Goal: Transaction & Acquisition: Purchase product/service

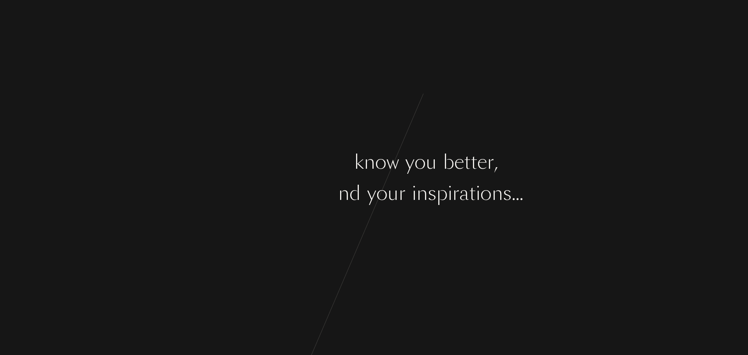
click at [368, 207] on div "y" at bounding box center [371, 193] width 9 height 29
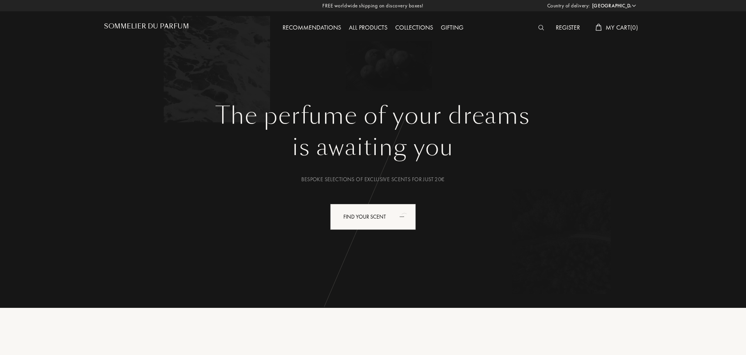
select select "DE"
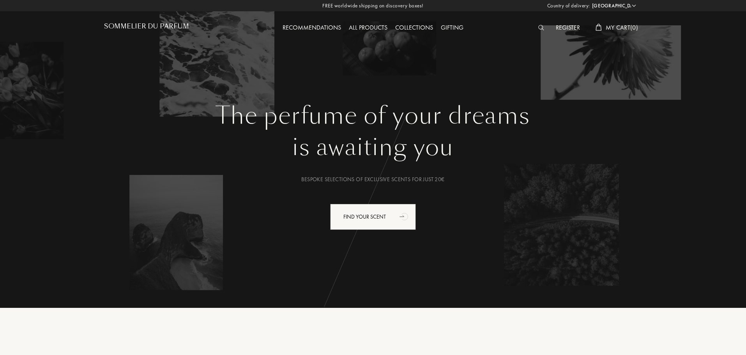
click at [376, 26] on div "All products" at bounding box center [368, 28] width 46 height 10
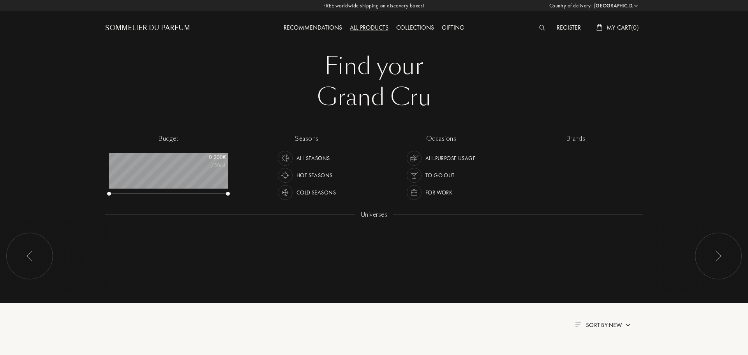
select select "DE"
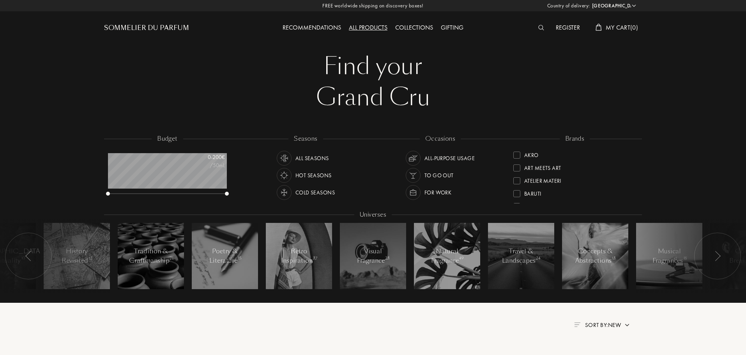
click at [539, 30] on img at bounding box center [541, 27] width 6 height 5
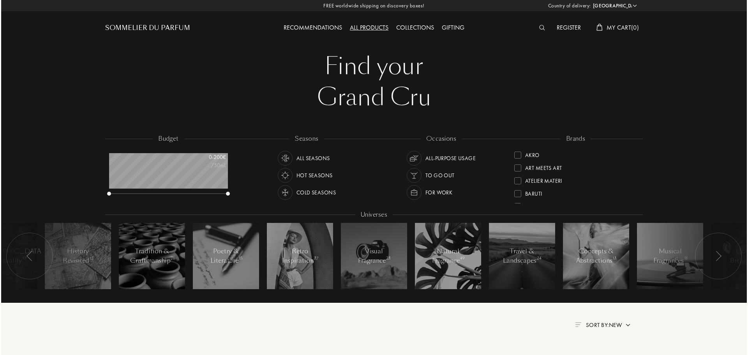
scroll to position [0, 0]
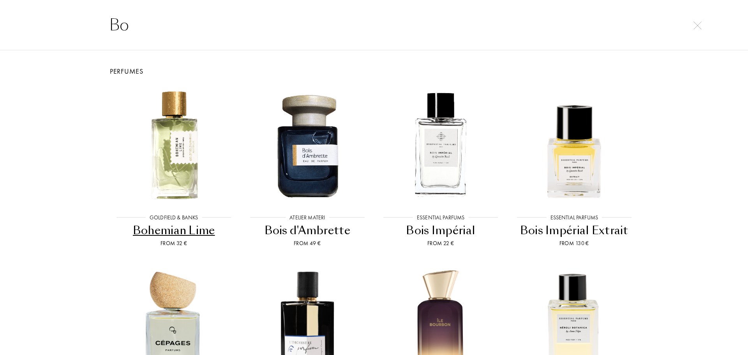
type input "B"
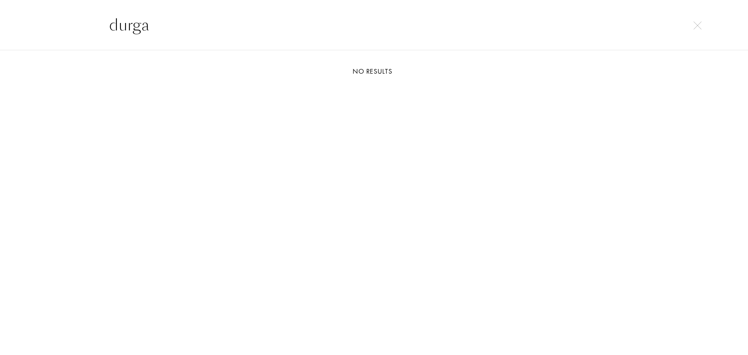
type input "durga"
